Goal: Information Seeking & Learning: Learn about a topic

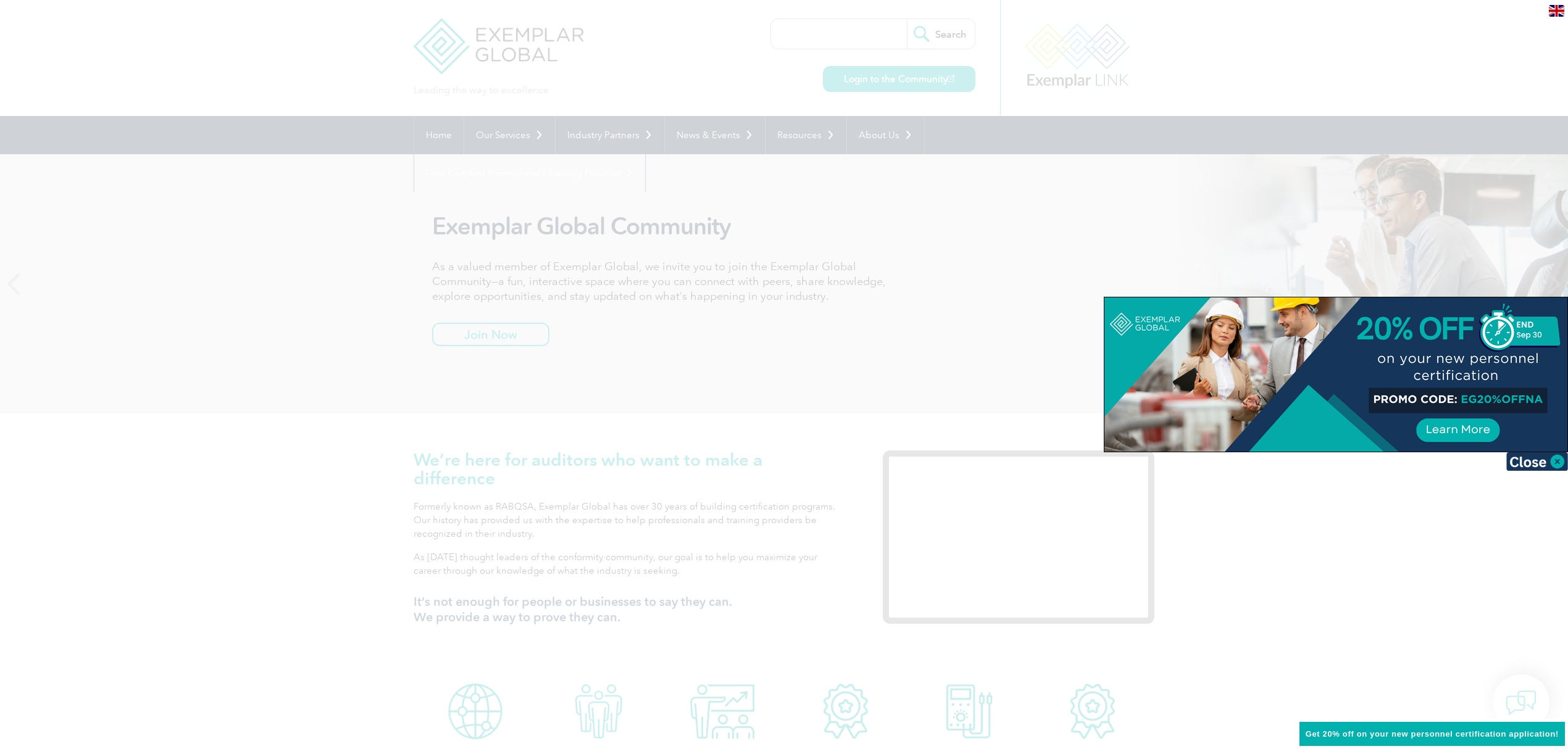
click at [682, 45] on div at bounding box center [784, 374] width 1568 height 749
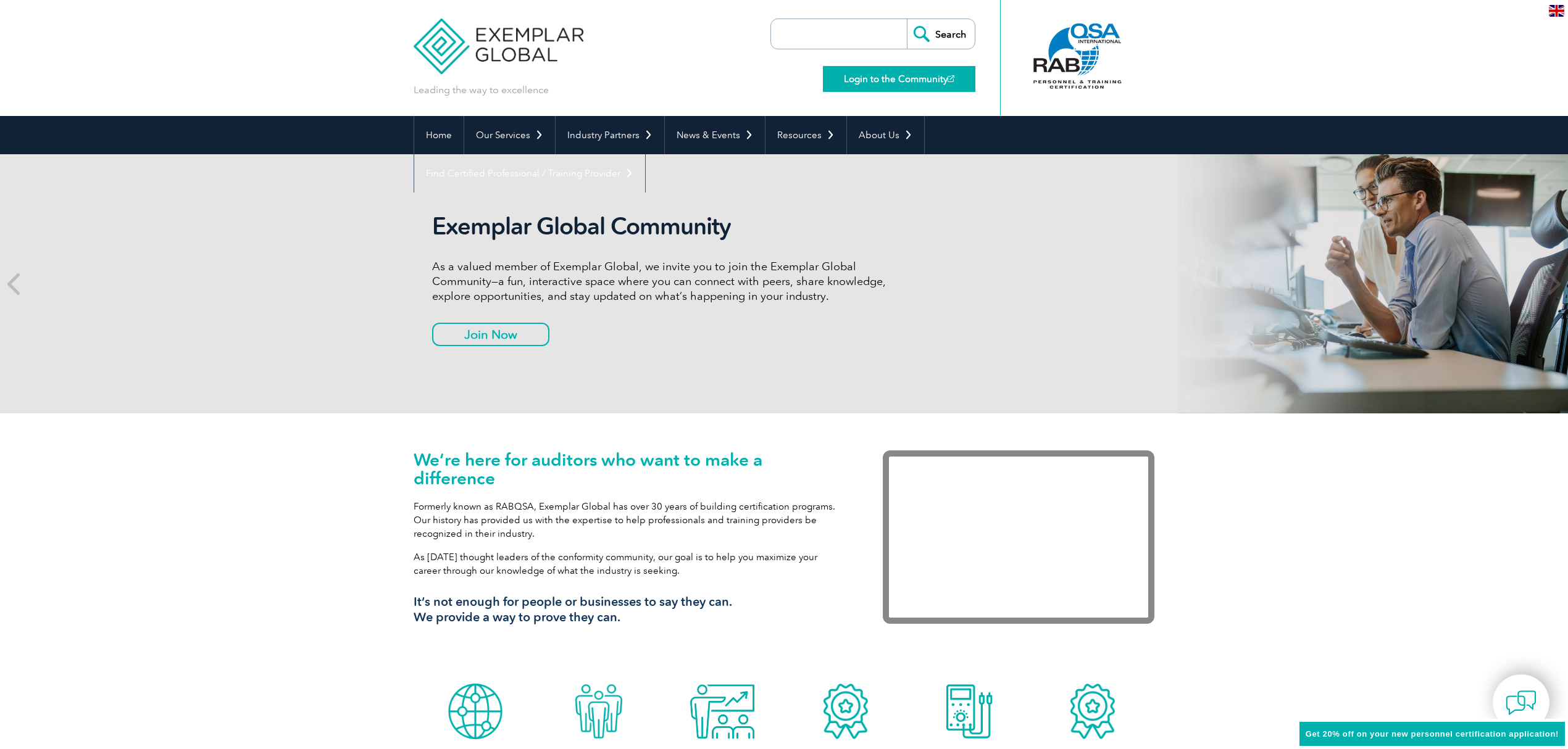
click at [878, 74] on link "Login to the Community" at bounding box center [899, 79] width 153 height 26
click at [502, 132] on link "Our Services" at bounding box center [510, 135] width 91 height 38
click at [507, 135] on link "Our Services" at bounding box center [510, 135] width 91 height 38
click at [540, 138] on link "Our Services" at bounding box center [510, 135] width 91 height 38
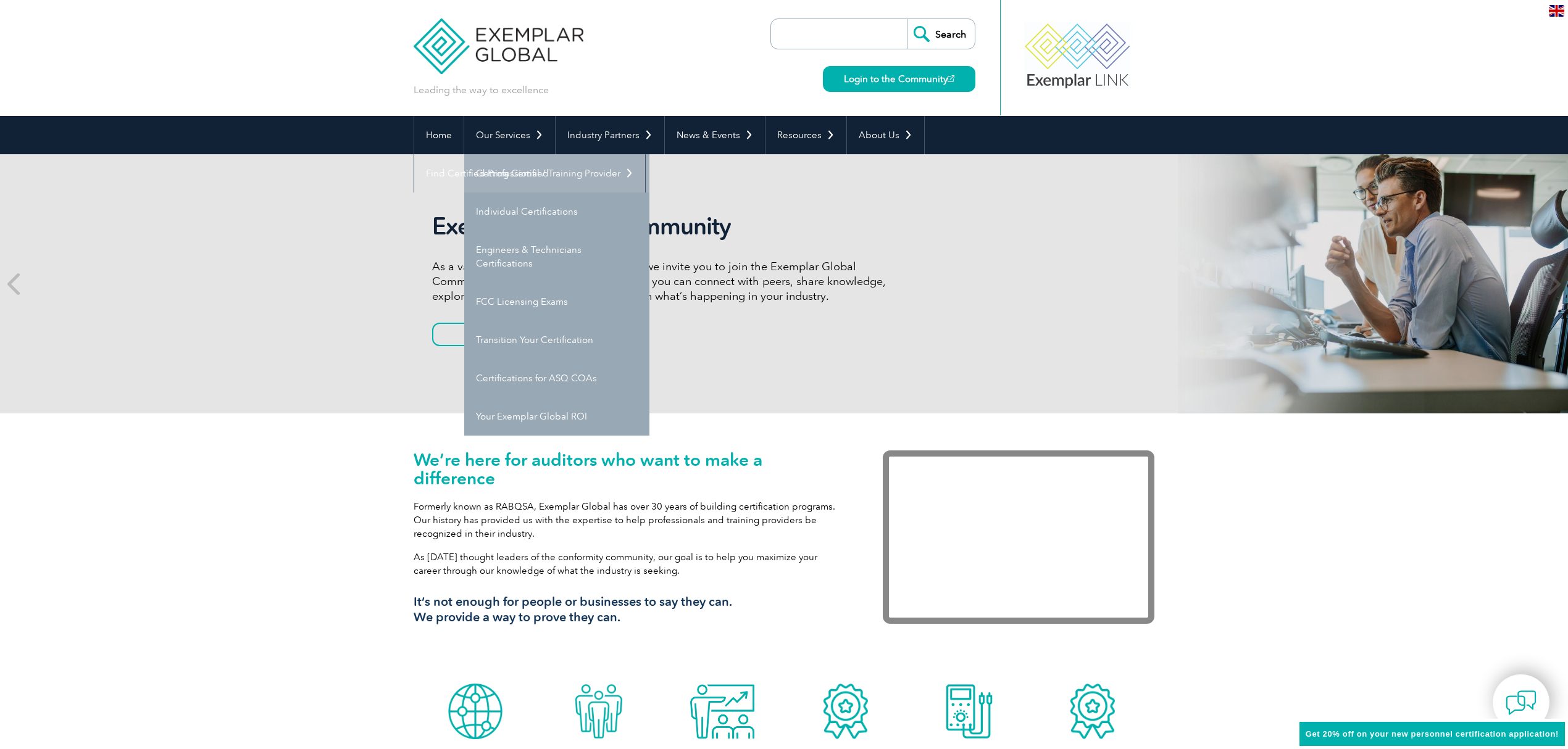
click at [495, 180] on link "Getting Certified" at bounding box center [557, 173] width 185 height 38
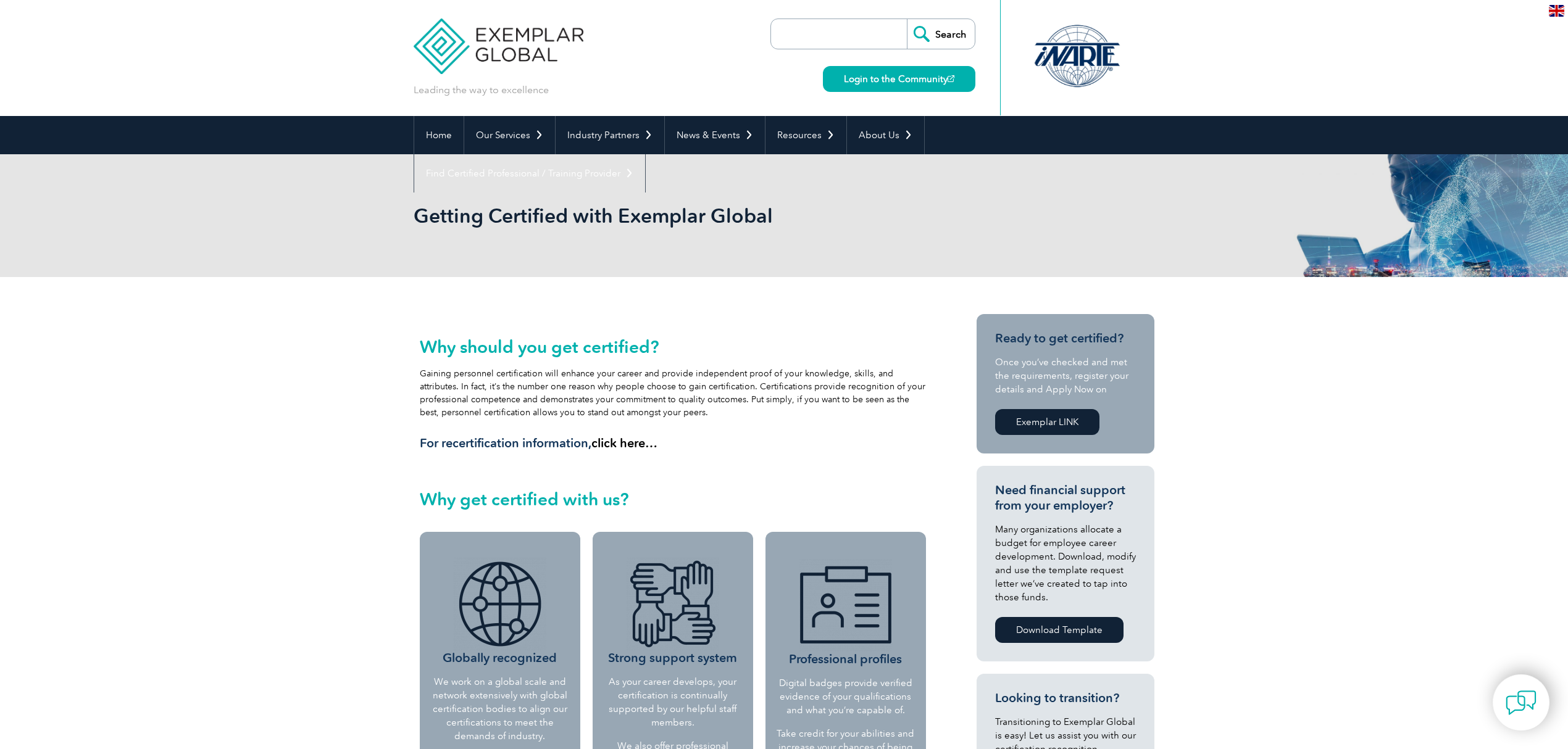
scroll to position [82, 0]
